Goal: Information Seeking & Learning: Check status

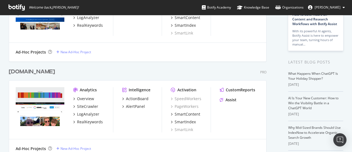
scroll to position [1345, 258]
click at [84, 98] on div "Overview" at bounding box center [85, 99] width 17 height 6
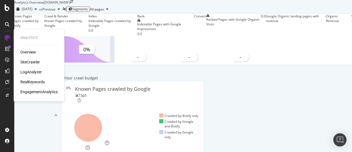
click at [36, 71] on div "LogAnalyzer" at bounding box center [30, 72] width 21 height 6
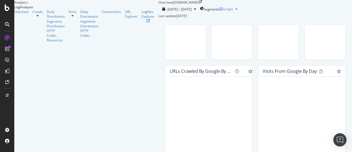
click at [233, 11] on span "Google" at bounding box center [227, 9] width 11 height 5
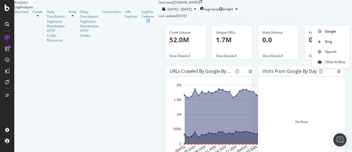
click at [200, 95] on div "Hold CTRL while clicking to filter the report. [DATE] [DATE] [DATE] [DATE] [DAT…" at bounding box center [208, 125] width 87 height 99
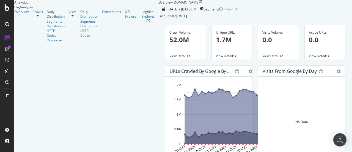
click at [222, 11] on icon "button" at bounding box center [220, 8] width 3 height 3
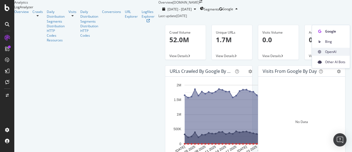
click at [317, 53] on span at bounding box center [319, 51] width 7 height 7
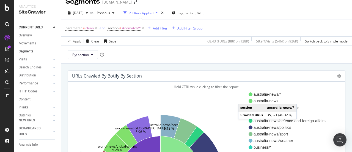
scroll to position [8, 0]
